Goal: Navigation & Orientation: Find specific page/section

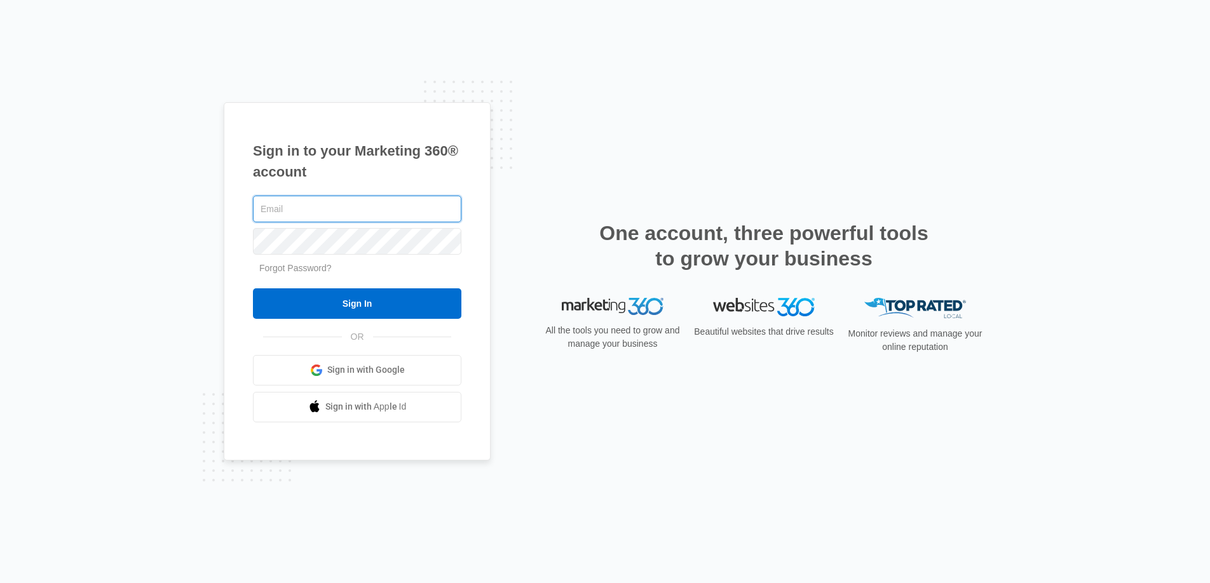
click at [288, 214] on input "text" at bounding box center [357, 209] width 208 height 27
type input "[EMAIL_ADDRESS][PERSON_NAME][DOMAIN_NAME]"
click at [197, 221] on div "Sign in to your Marketing 360® account [EMAIL_ADDRESS][PERSON_NAME][DOMAIN_NAME…" at bounding box center [605, 291] width 1210 height 583
click at [253, 289] on input "Sign In" at bounding box center [357, 304] width 208 height 31
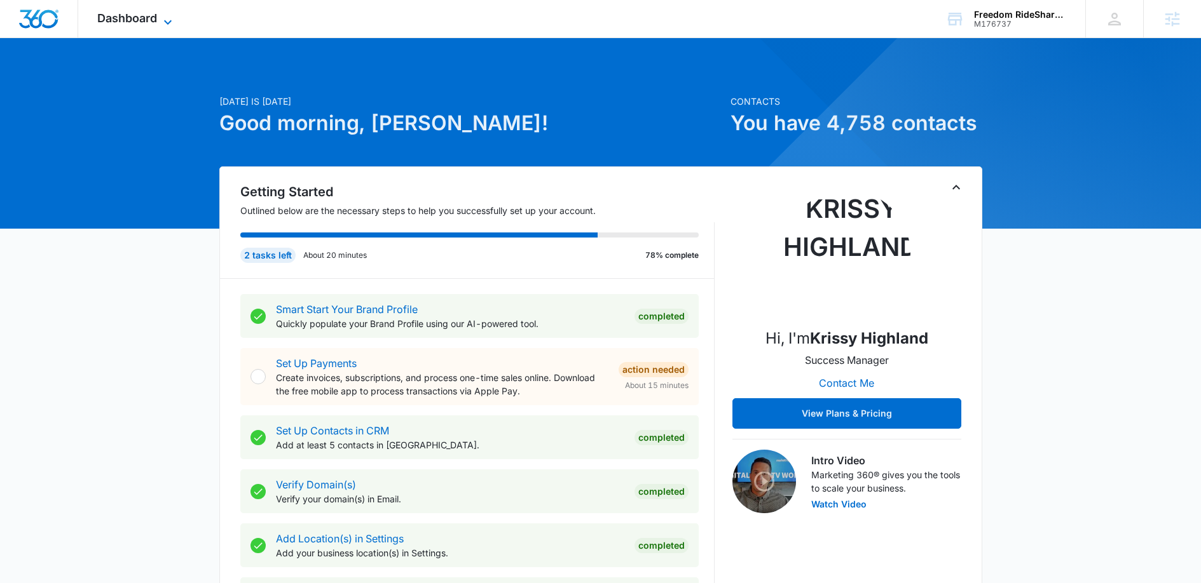
click at [167, 23] on icon at bounding box center [168, 22] width 8 height 4
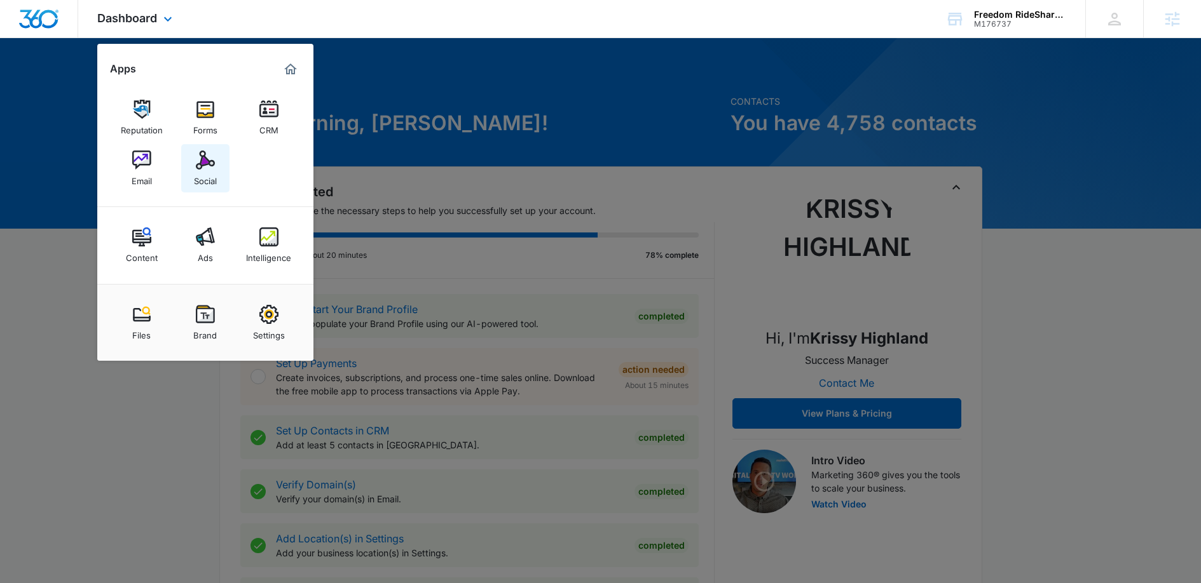
click at [195, 178] on div "Social" at bounding box center [205, 178] width 23 height 17
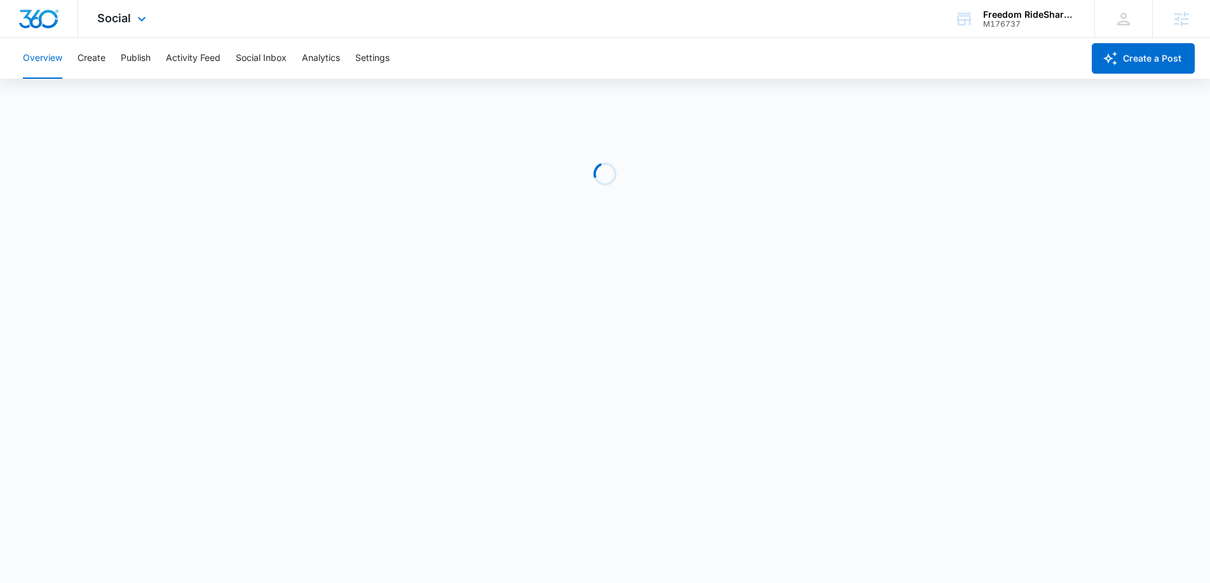
click at [119, 10] on div "Social Apps Reputation Forms CRM Email Social Content Ads Intelligence Files Br…" at bounding box center [123, 19] width 90 height 38
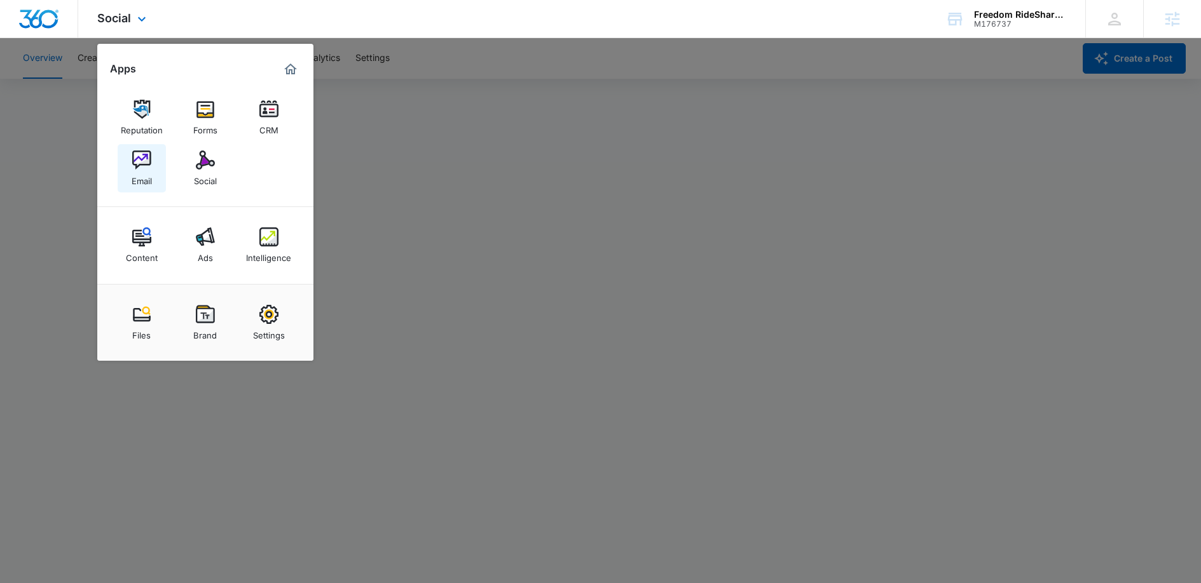
click at [142, 172] on div "Email" at bounding box center [142, 178] width 20 height 17
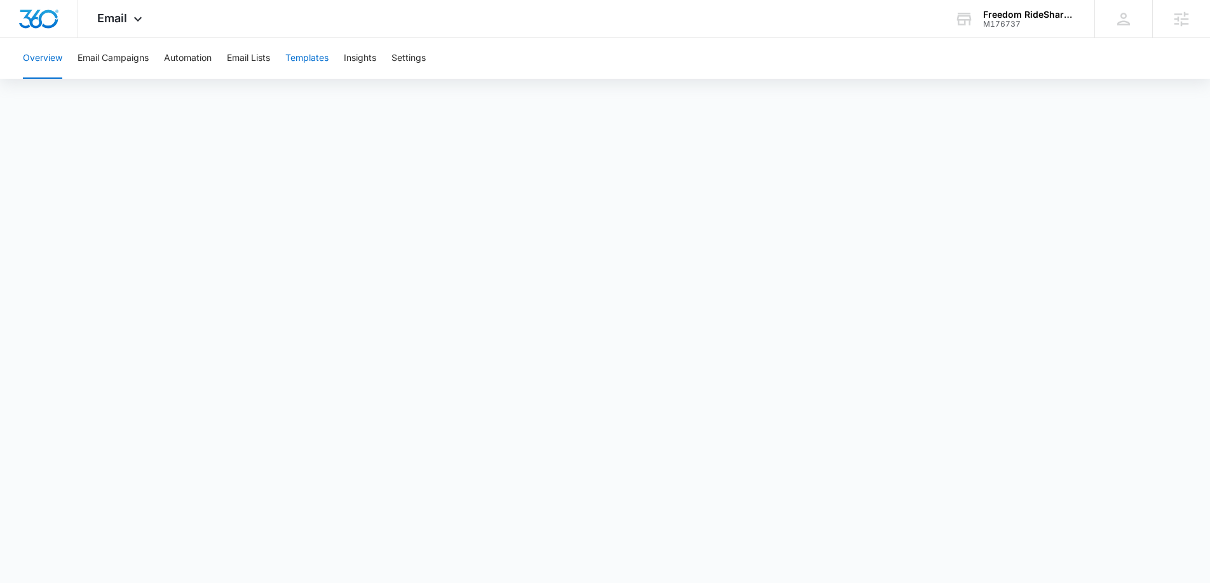
click at [317, 64] on button "Templates" at bounding box center [306, 58] width 43 height 41
click at [117, 15] on span "Email" at bounding box center [112, 17] width 30 height 13
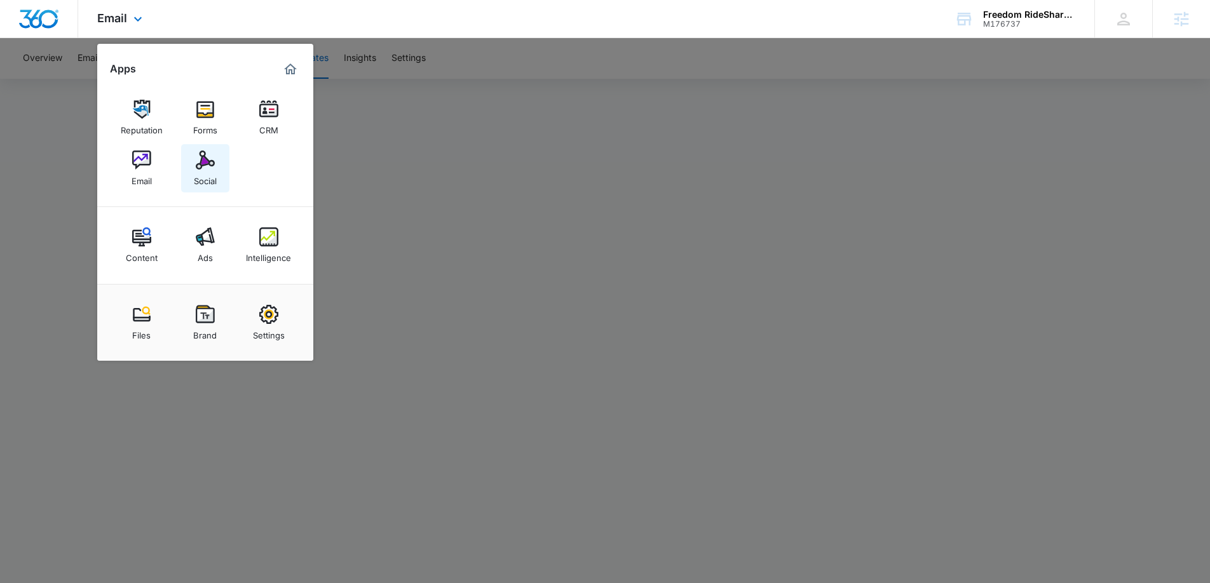
click at [204, 176] on div "Social" at bounding box center [205, 178] width 23 height 17
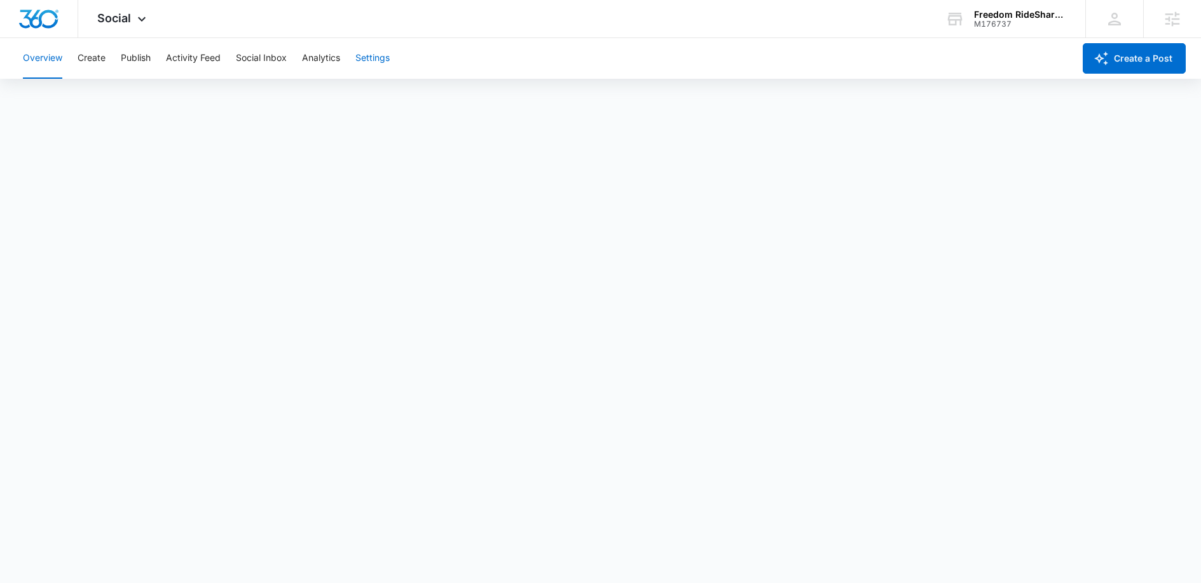
click at [368, 61] on button "Settings" at bounding box center [372, 58] width 34 height 41
click at [95, 58] on button "Create" at bounding box center [92, 58] width 28 height 41
click at [146, 57] on button "Publish" at bounding box center [136, 58] width 30 height 41
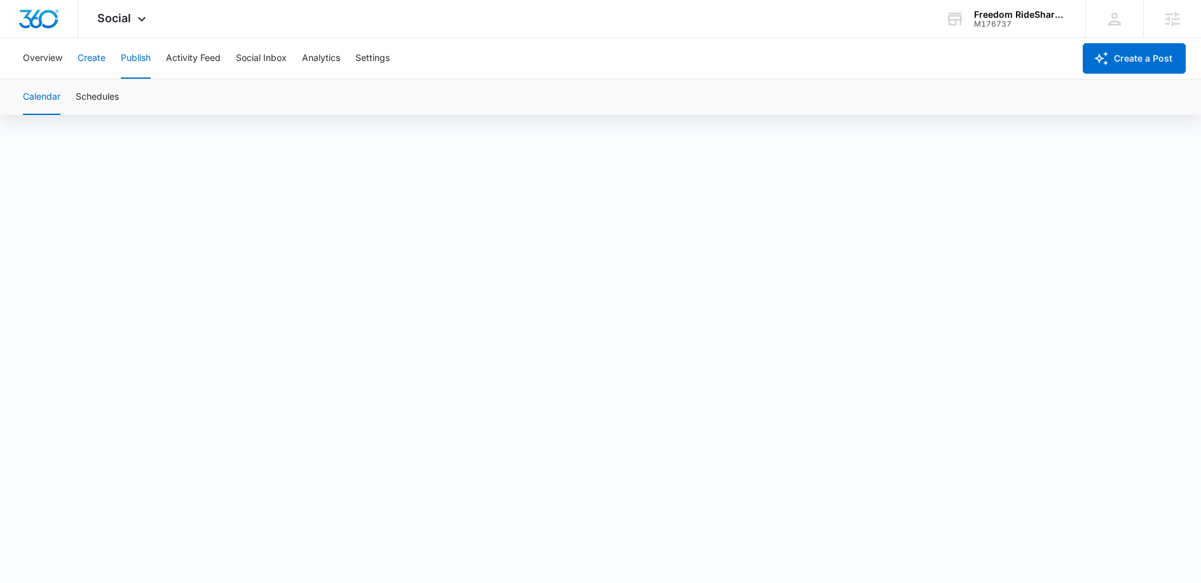
click at [90, 62] on button "Create" at bounding box center [92, 58] width 28 height 41
click at [137, 97] on button "Approvals" at bounding box center [124, 97] width 43 height 36
click at [140, 22] on icon at bounding box center [142, 22] width 8 height 4
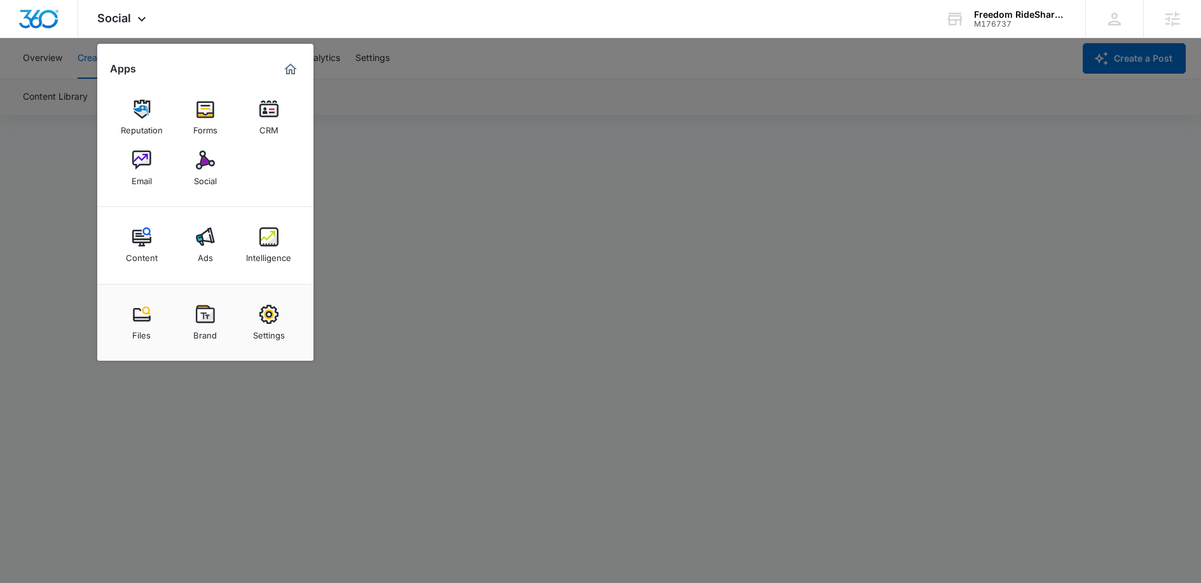
click at [589, 189] on div at bounding box center [600, 291] width 1201 height 583
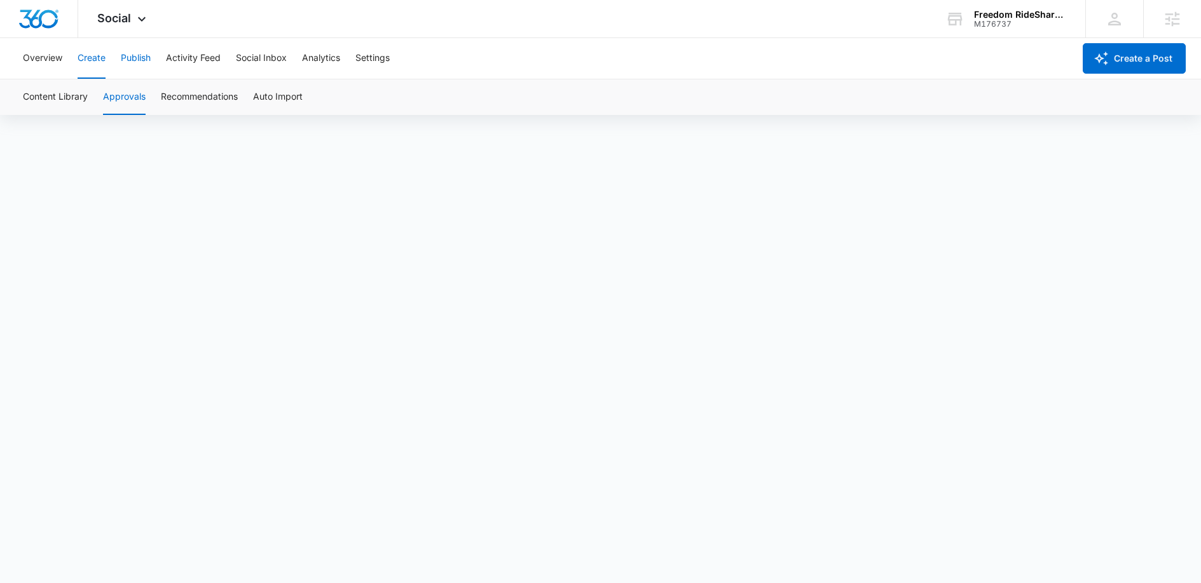
click at [132, 60] on button "Publish" at bounding box center [136, 58] width 30 height 41
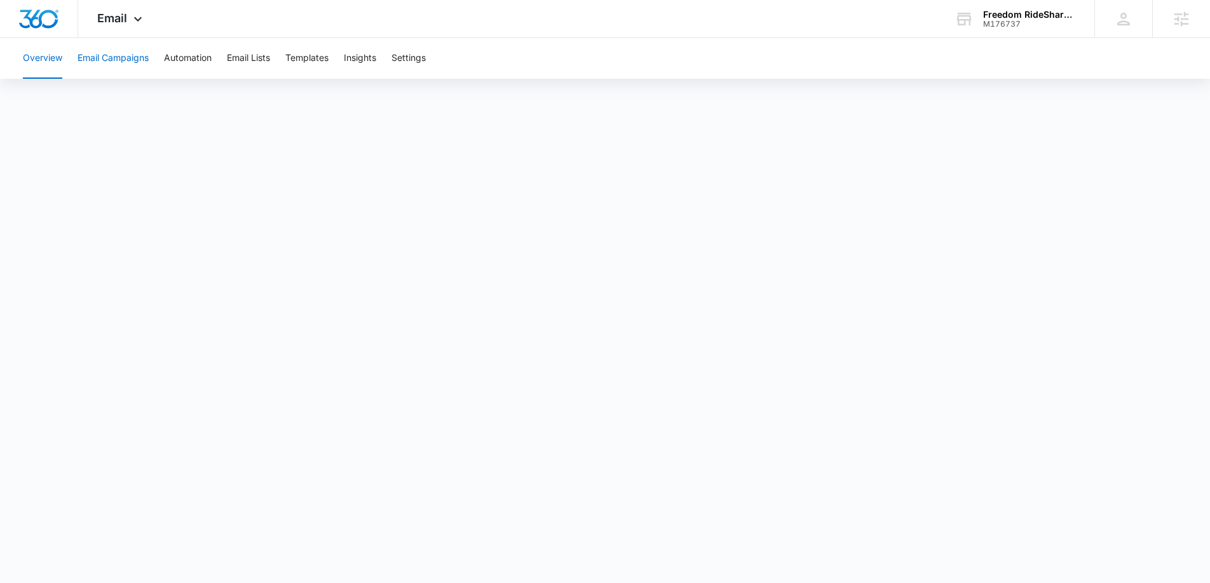
click at [114, 64] on button "Email Campaigns" at bounding box center [113, 58] width 71 height 41
